Goal: Task Accomplishment & Management: Complete application form

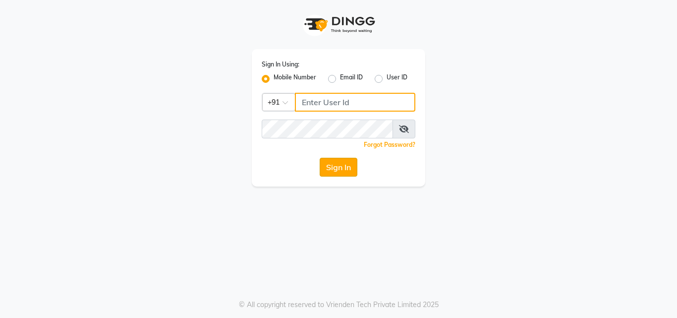
type input "7718926666"
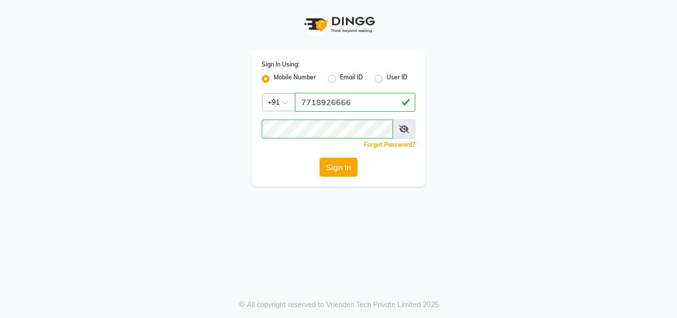
click at [357, 170] on button "Sign In" at bounding box center [339, 167] width 38 height 19
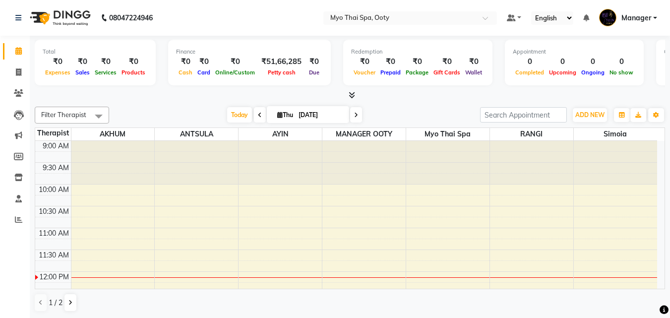
scroll to position [99, 0]
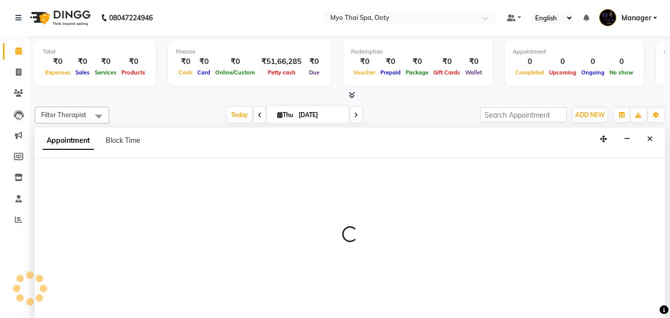
select select "59516"
select select "tentative"
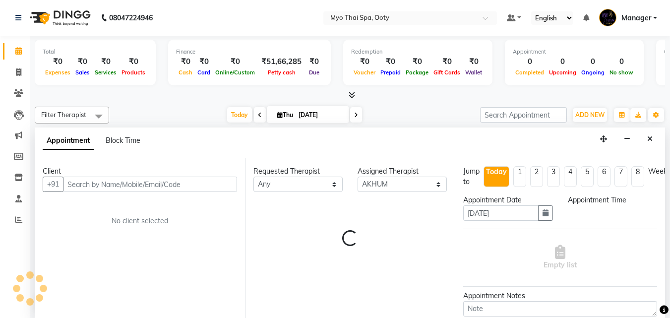
scroll to position [0, 0]
select select "720"
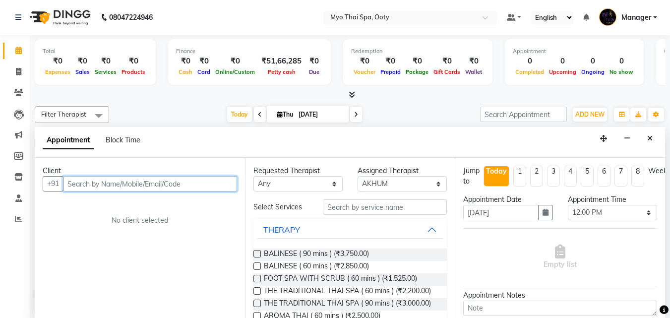
click at [91, 184] on input "text" at bounding box center [150, 183] width 174 height 15
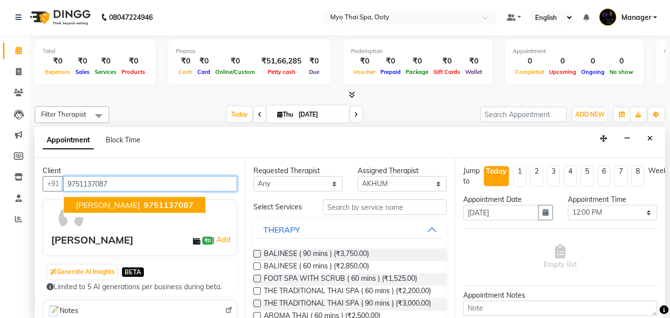
click at [144, 203] on span "9751137087" at bounding box center [169, 205] width 50 height 10
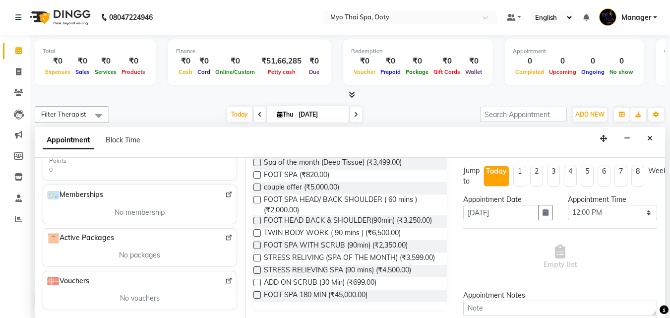
scroll to position [381, 0]
type input "9751137087"
click at [300, 252] on span "STRESS RELIVING (SPA OF THE MONTH) (₹3,599.00)" at bounding box center [349, 258] width 171 height 12
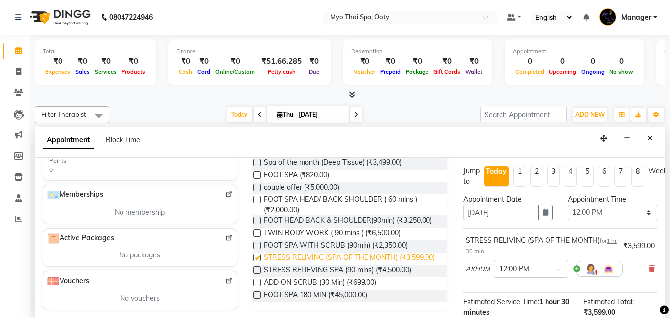
checkbox input "false"
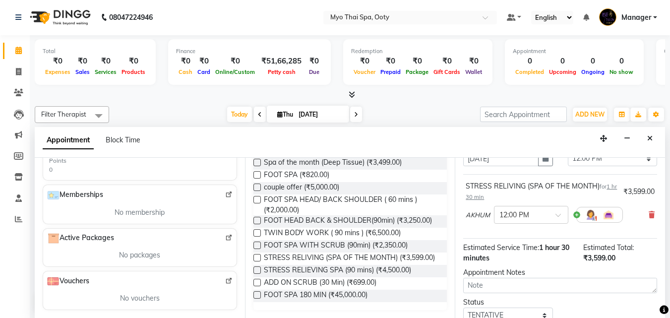
scroll to position [129, 0]
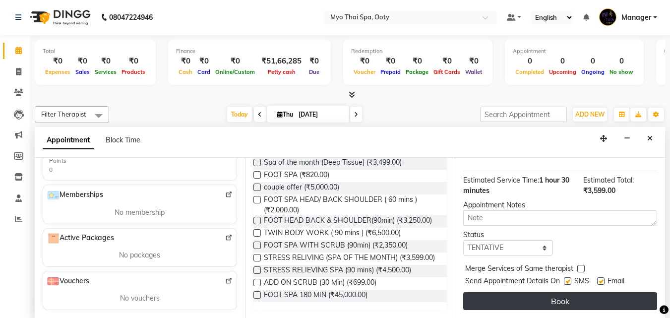
click at [576, 292] on button "Book" at bounding box center [560, 301] width 194 height 18
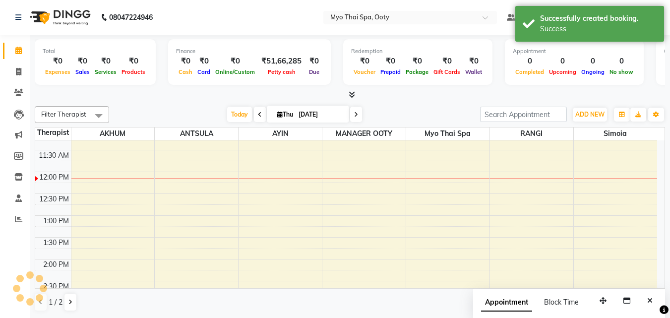
scroll to position [0, 0]
